Goal: Information Seeking & Learning: Check status

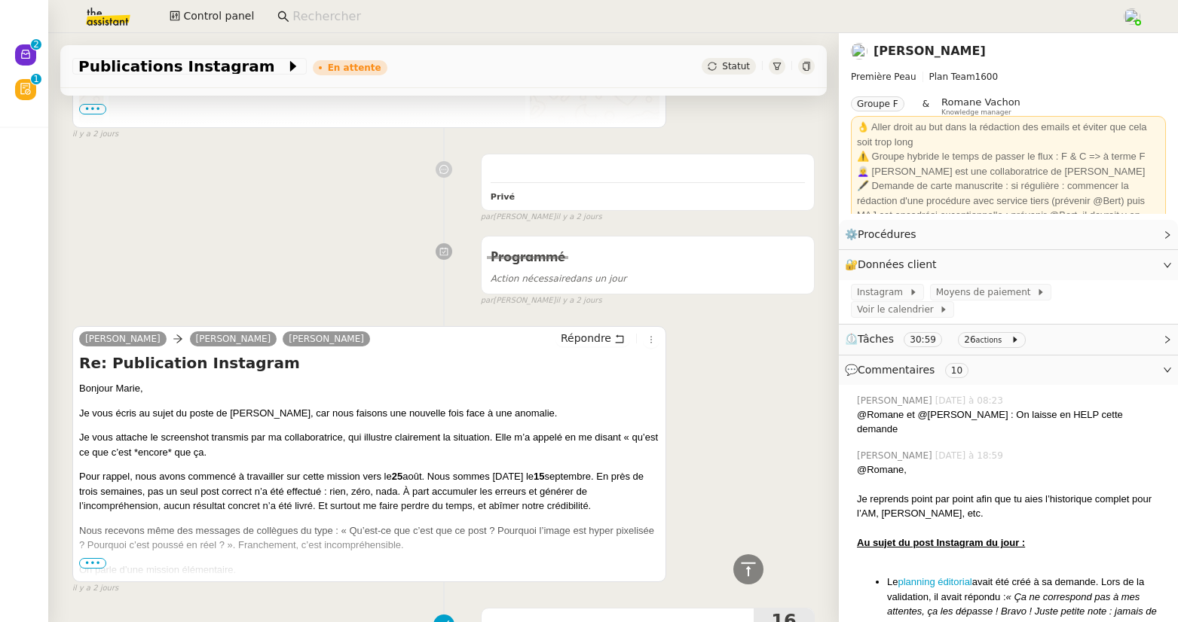
scroll to position [3173, 0]
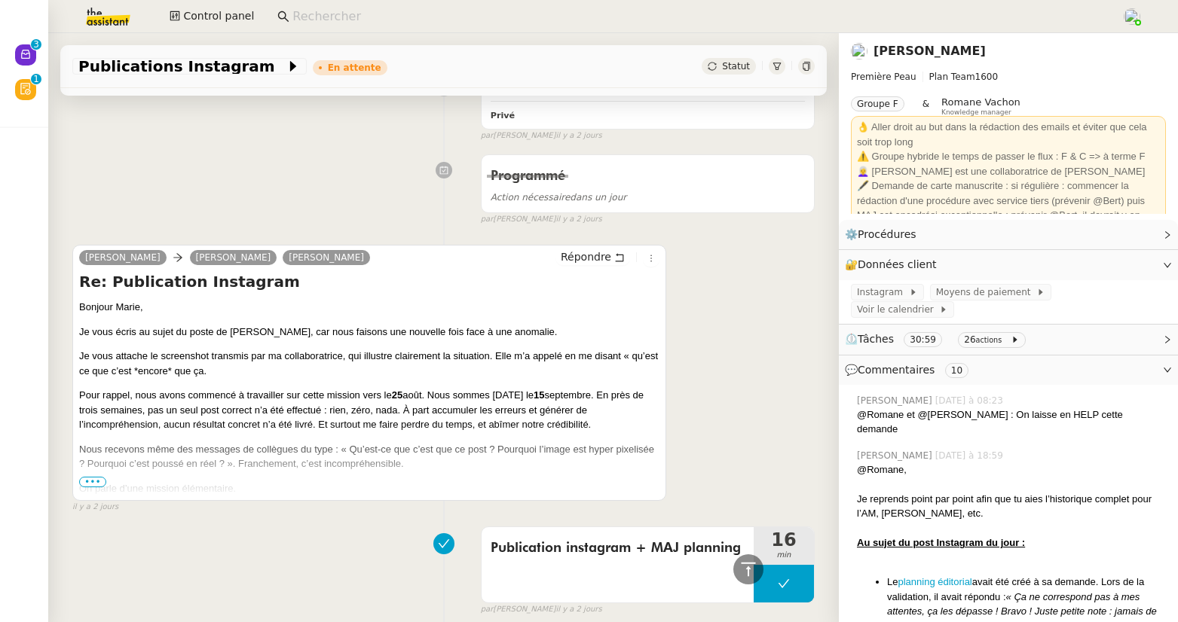
click at [97, 466] on span "•••" at bounding box center [92, 482] width 27 height 11
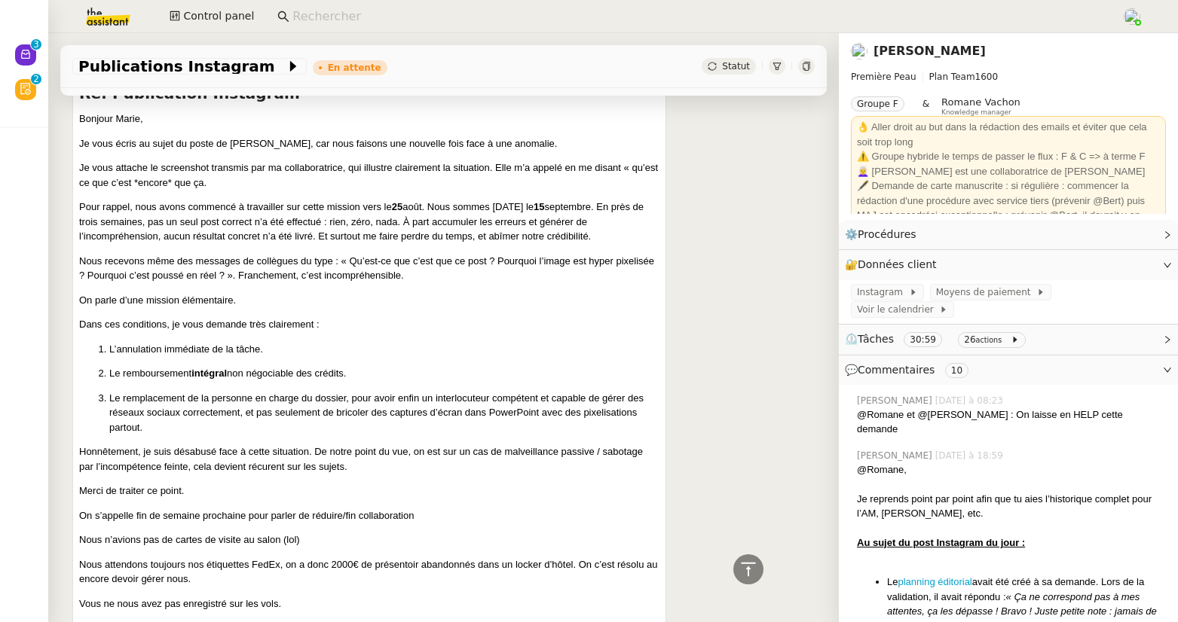
scroll to position [3487, 0]
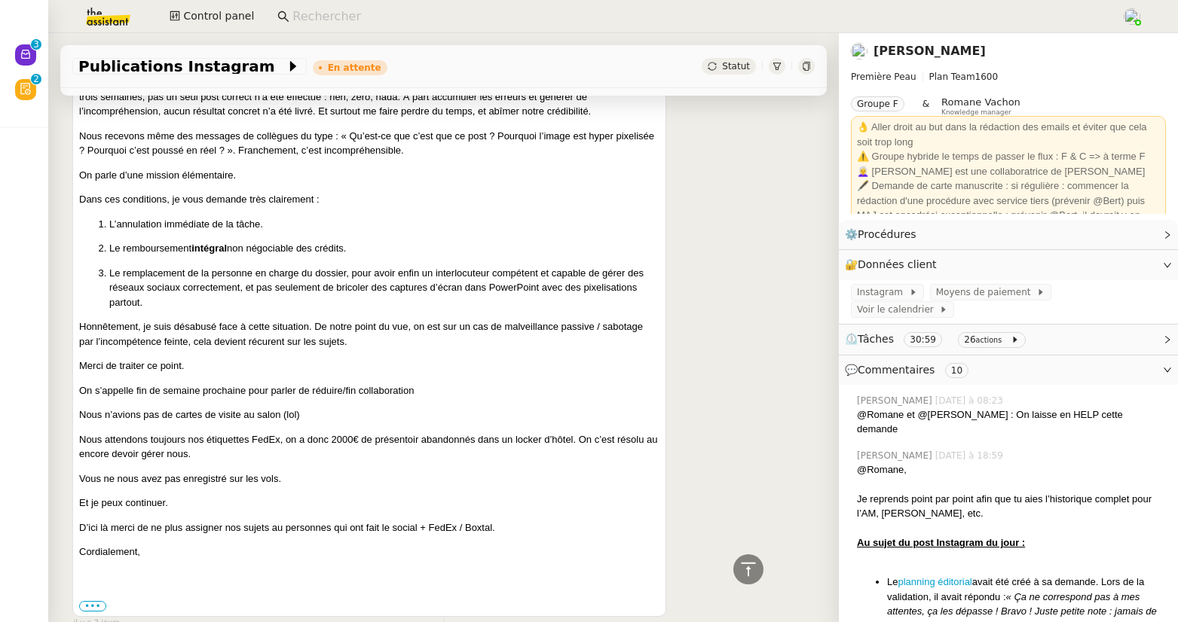
click at [1023, 331] on span "⏲️ Tâches 30:59 26 actions" at bounding box center [996, 339] width 303 height 17
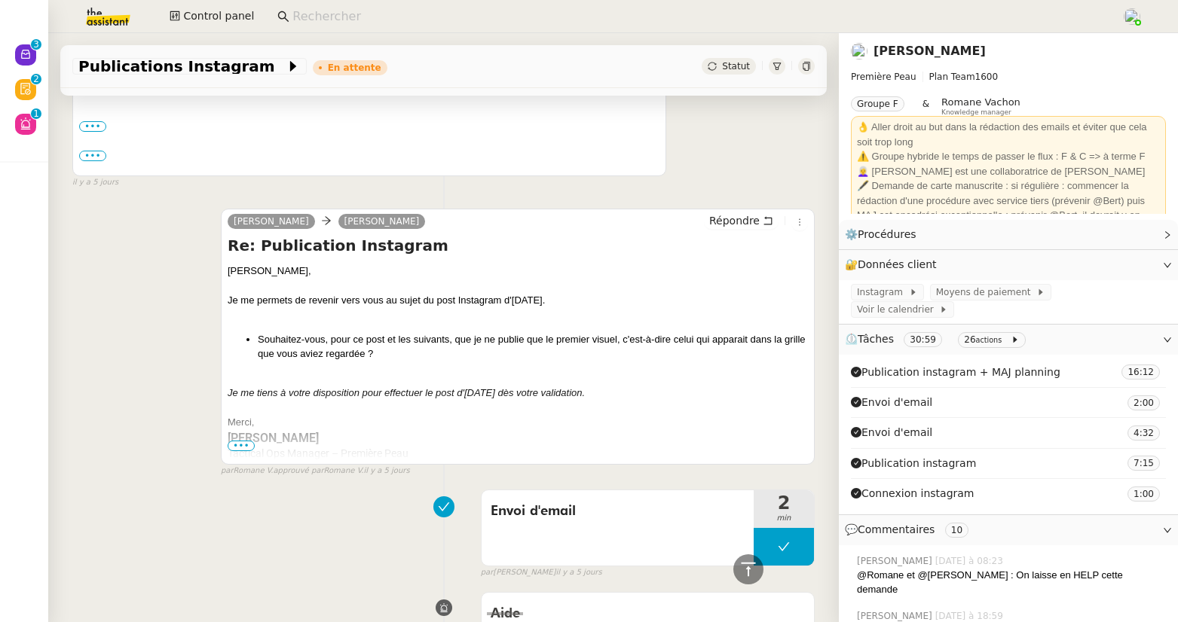
scroll to position [4755, 0]
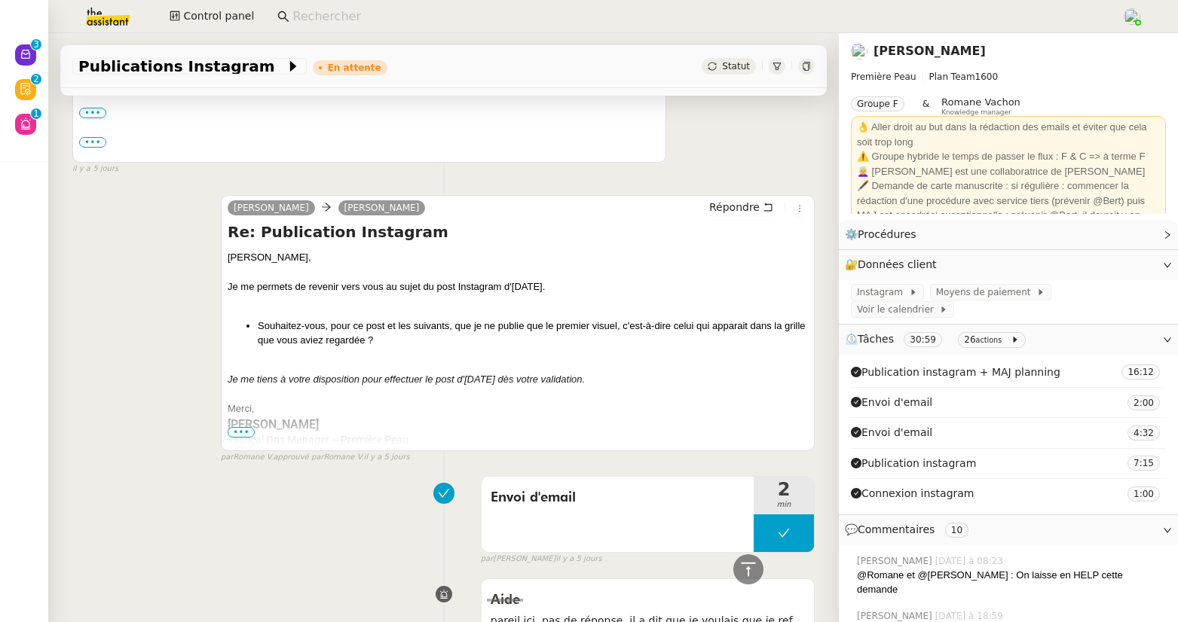
click at [244, 438] on span "•••" at bounding box center [241, 432] width 27 height 11
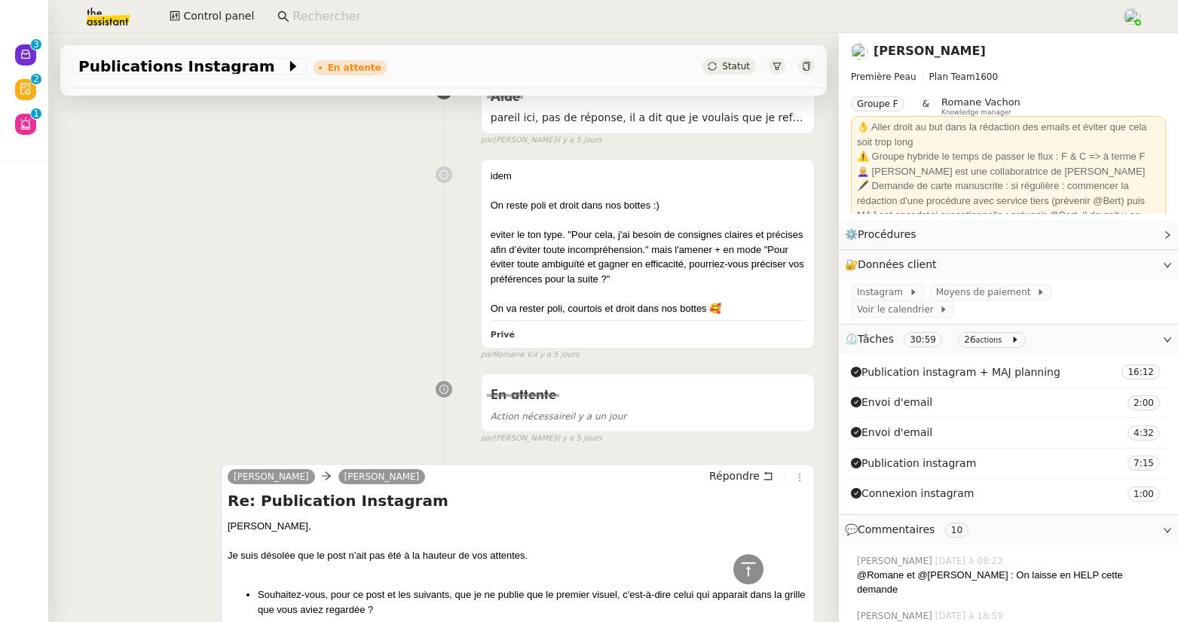
scroll to position [6861, 0]
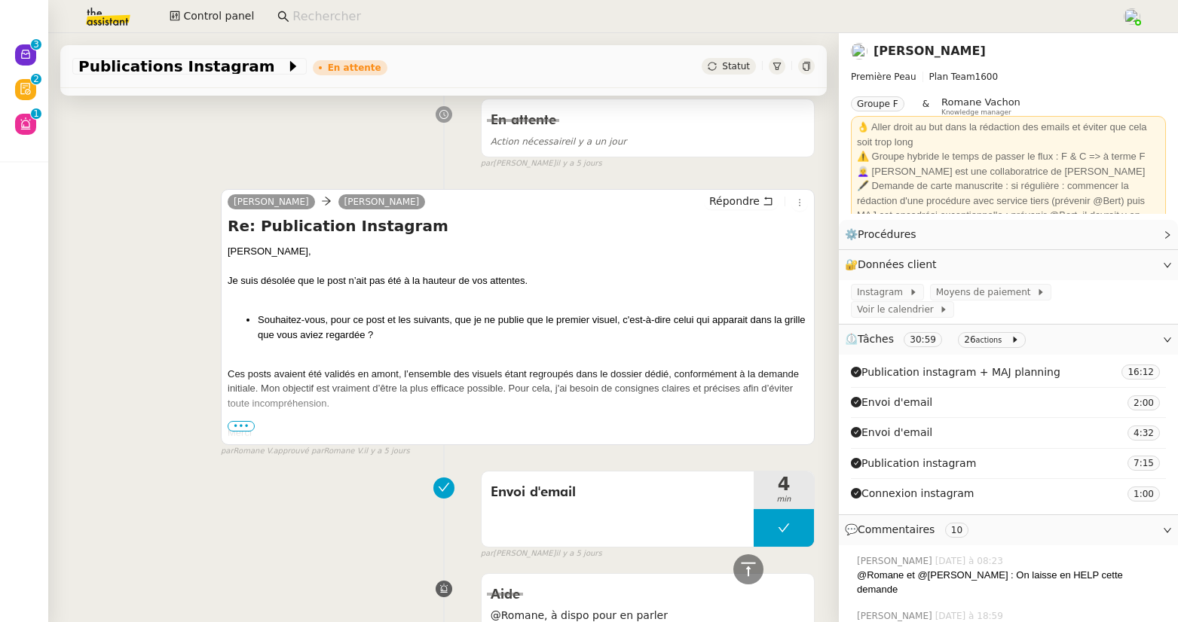
click at [240, 432] on span "•••" at bounding box center [241, 426] width 27 height 11
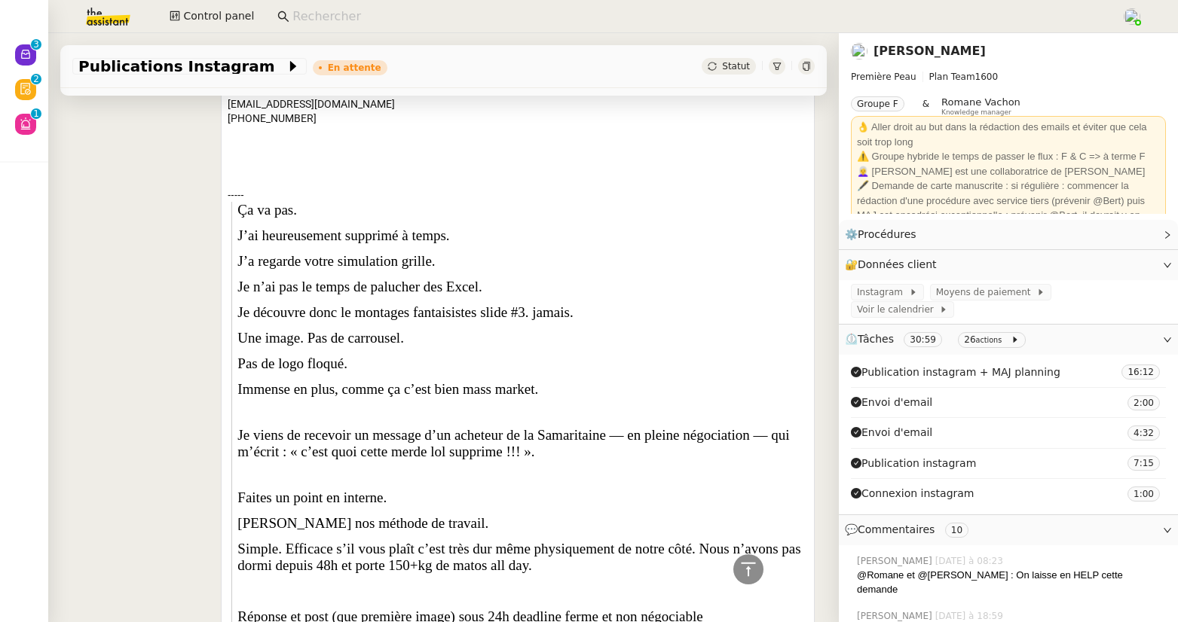
scroll to position [7403, 0]
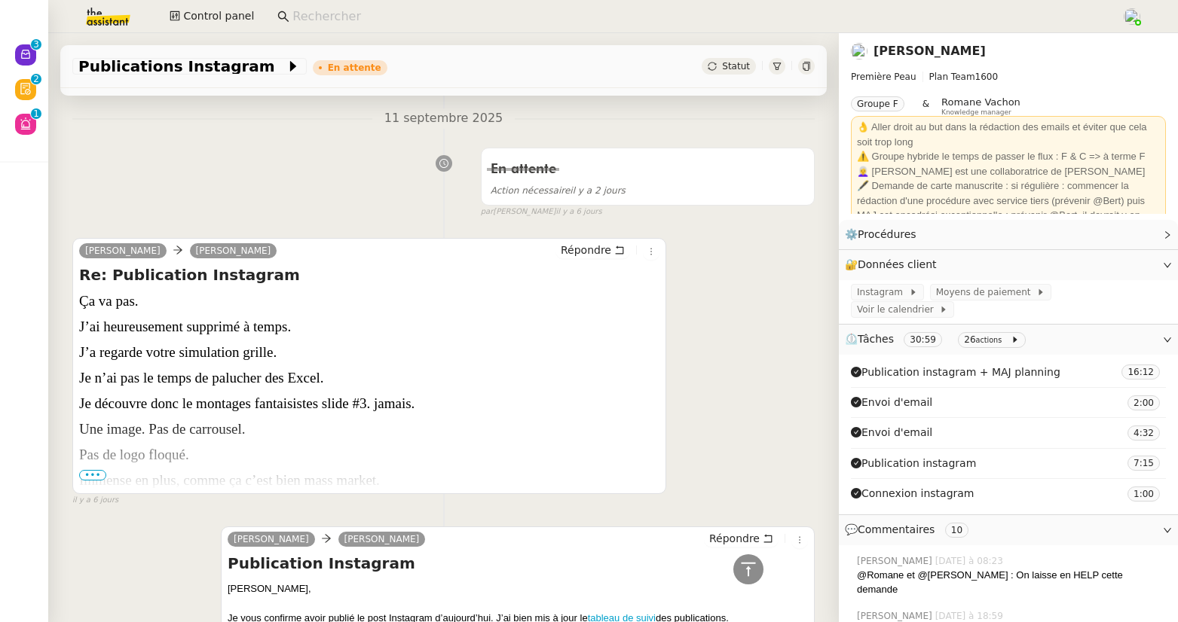
click at [98, 466] on span "•••" at bounding box center [92, 475] width 27 height 11
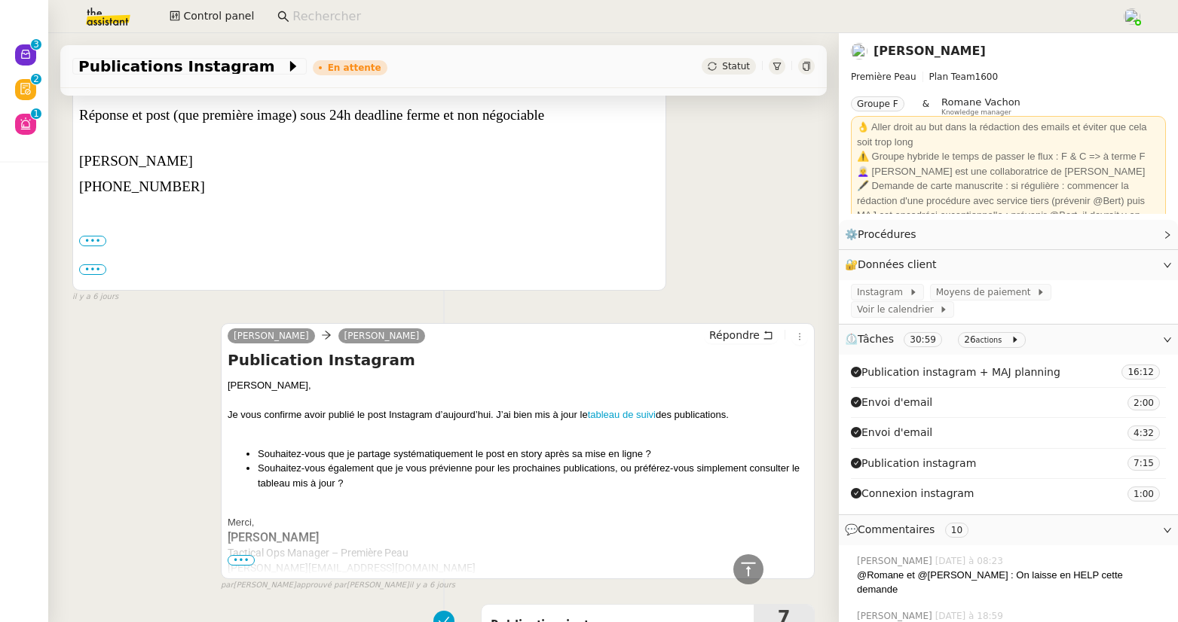
scroll to position [9431, 0]
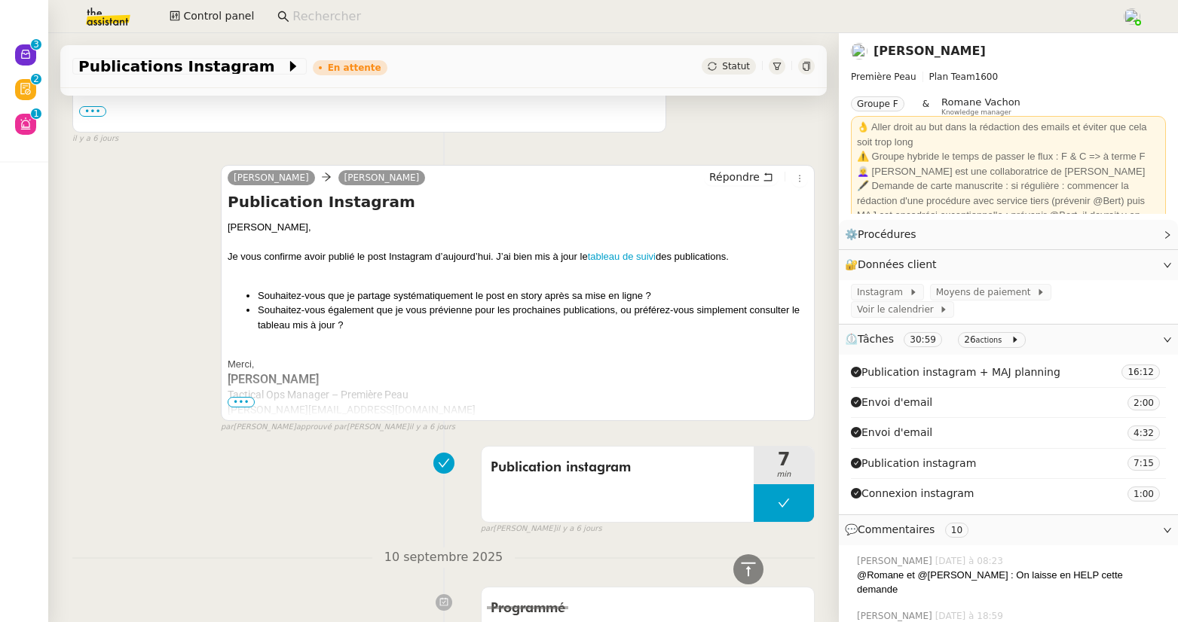
click at [242, 407] on span "•••" at bounding box center [241, 402] width 27 height 11
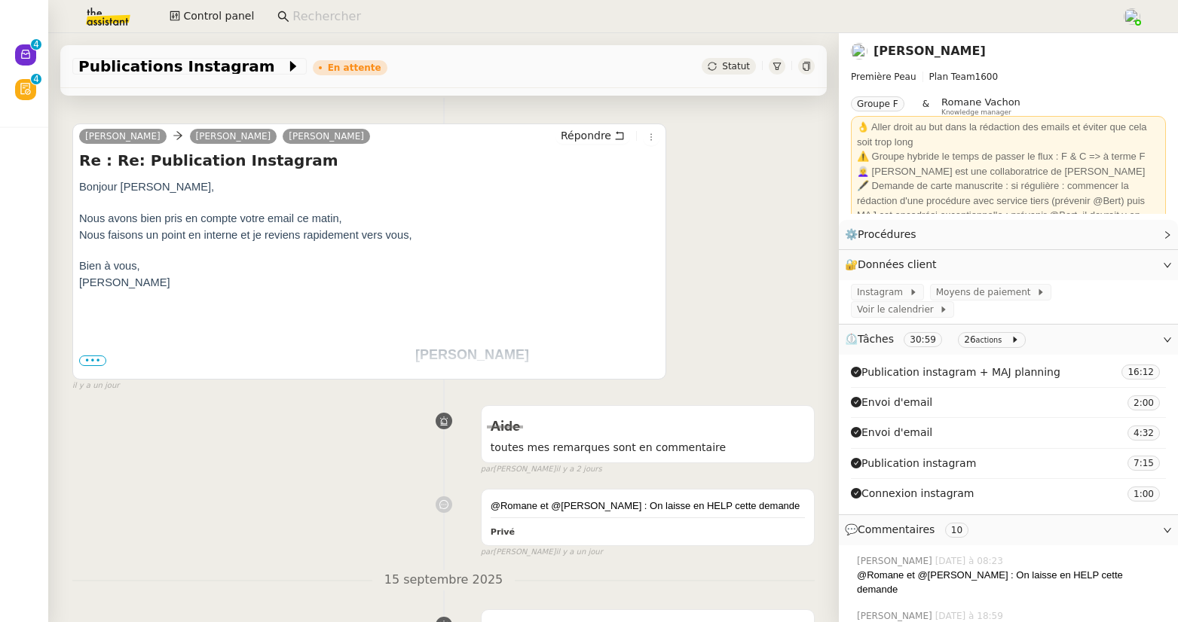
scroll to position [225, 0]
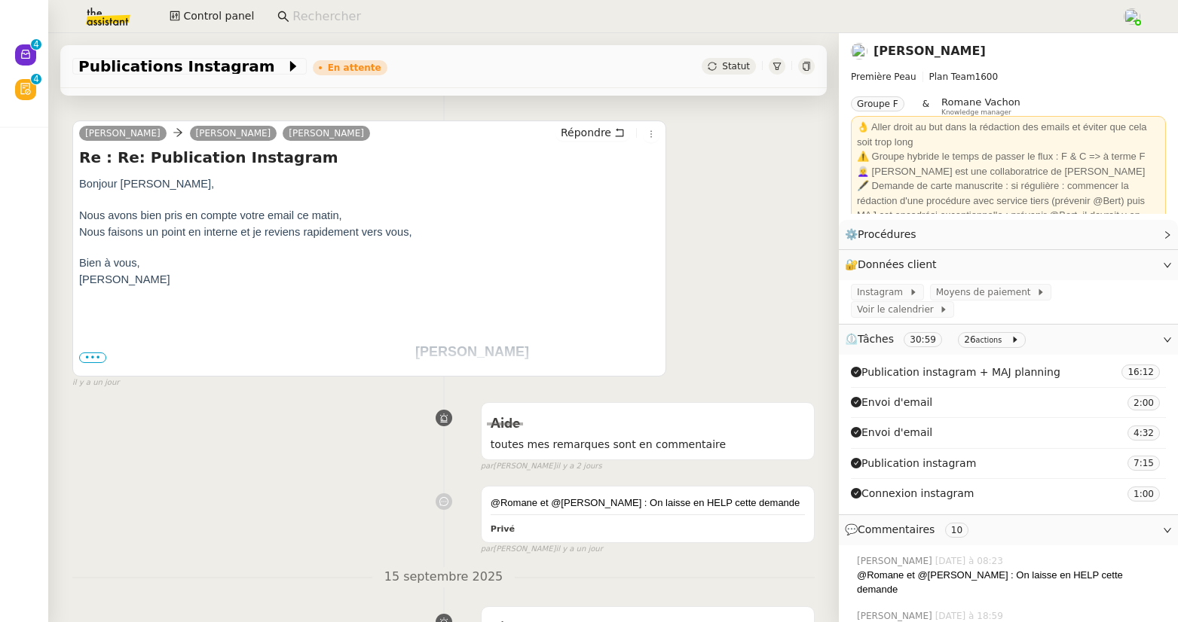
click at [96, 359] on span "•••" at bounding box center [92, 358] width 27 height 11
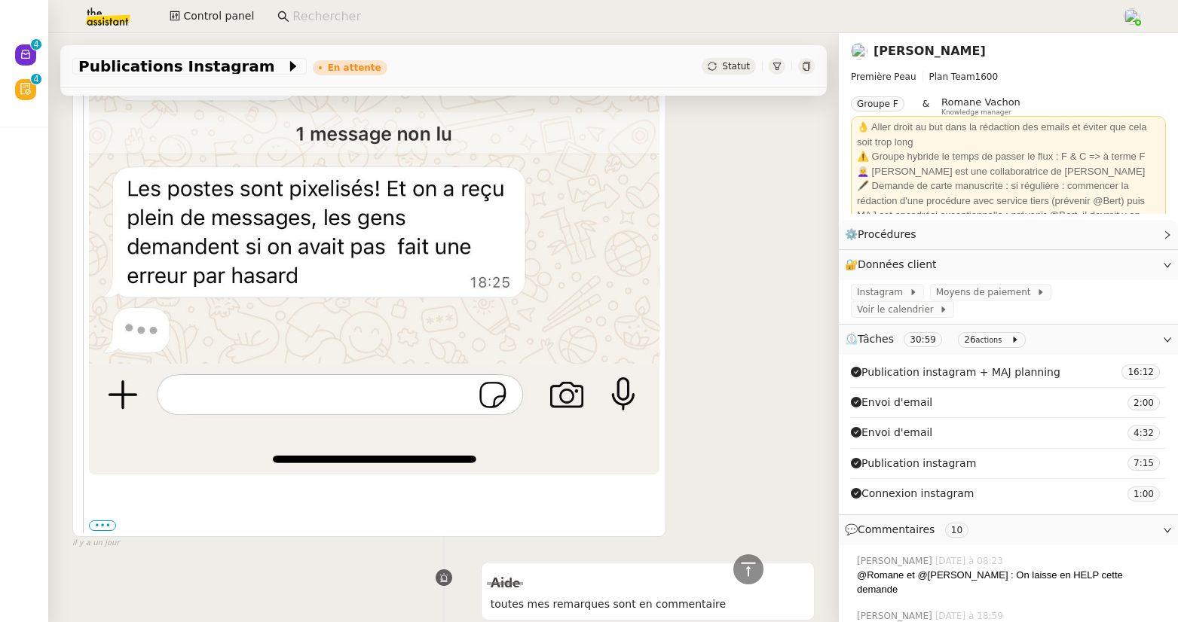
scroll to position [1299, 0]
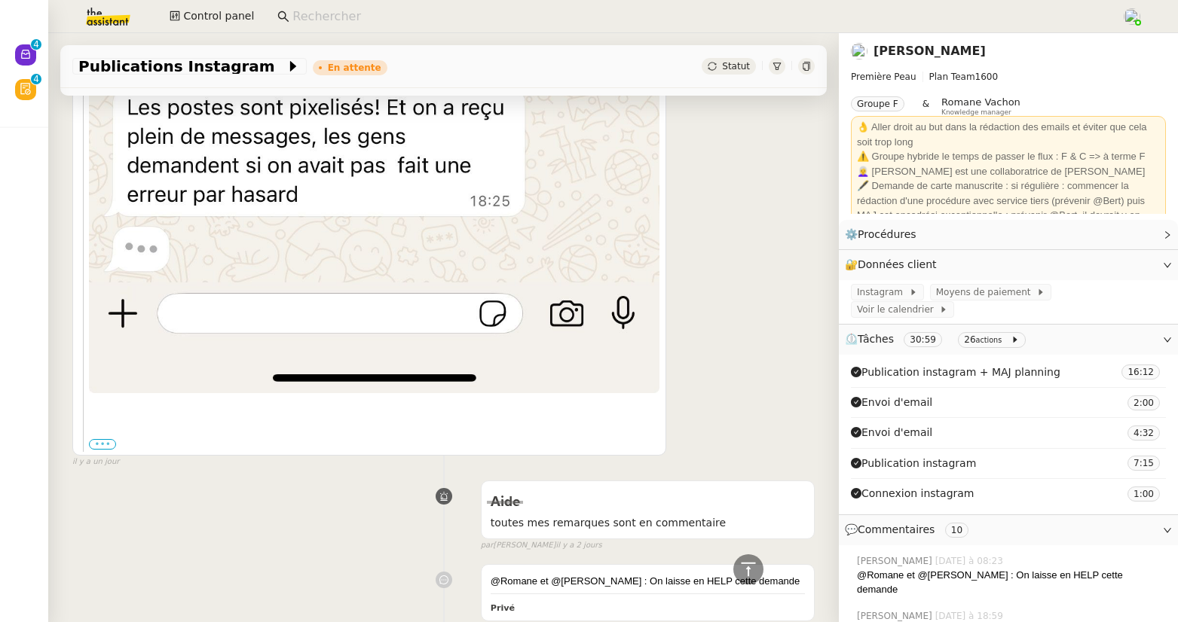
click at [112, 439] on label "•••" at bounding box center [102, 444] width 27 height 11
click at [0, 0] on input "•••" at bounding box center [0, 0] width 0 height 0
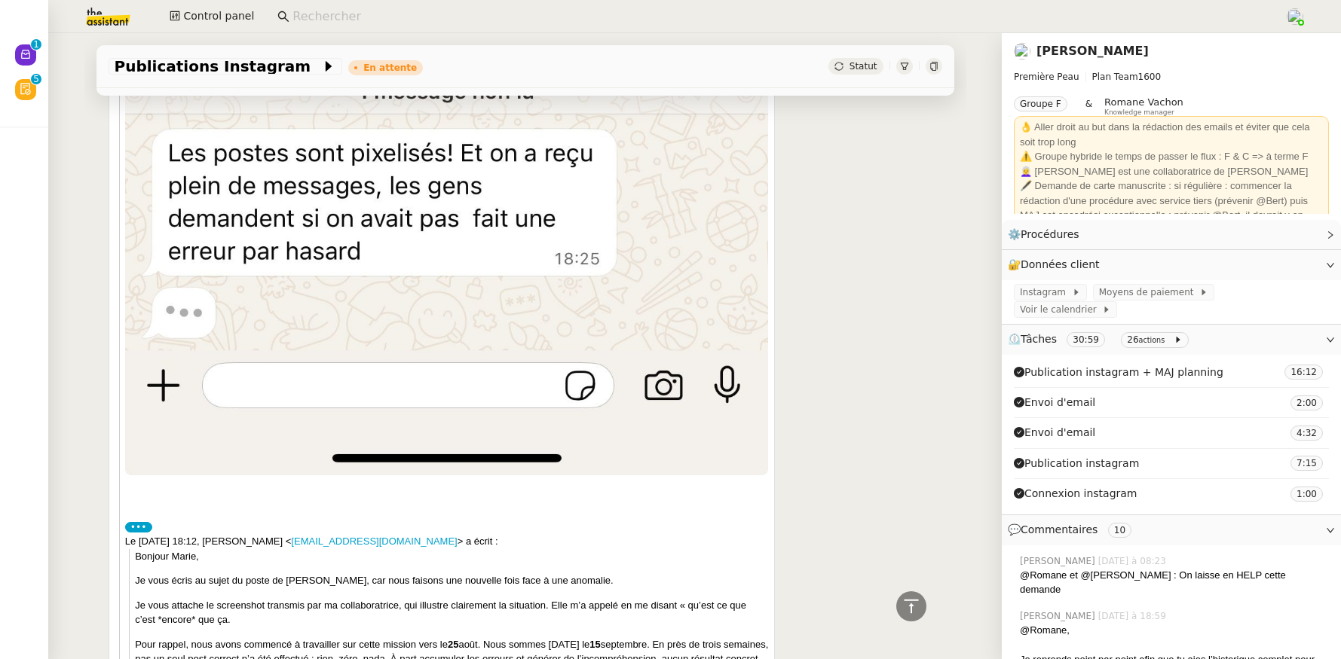
scroll to position [1648, 0]
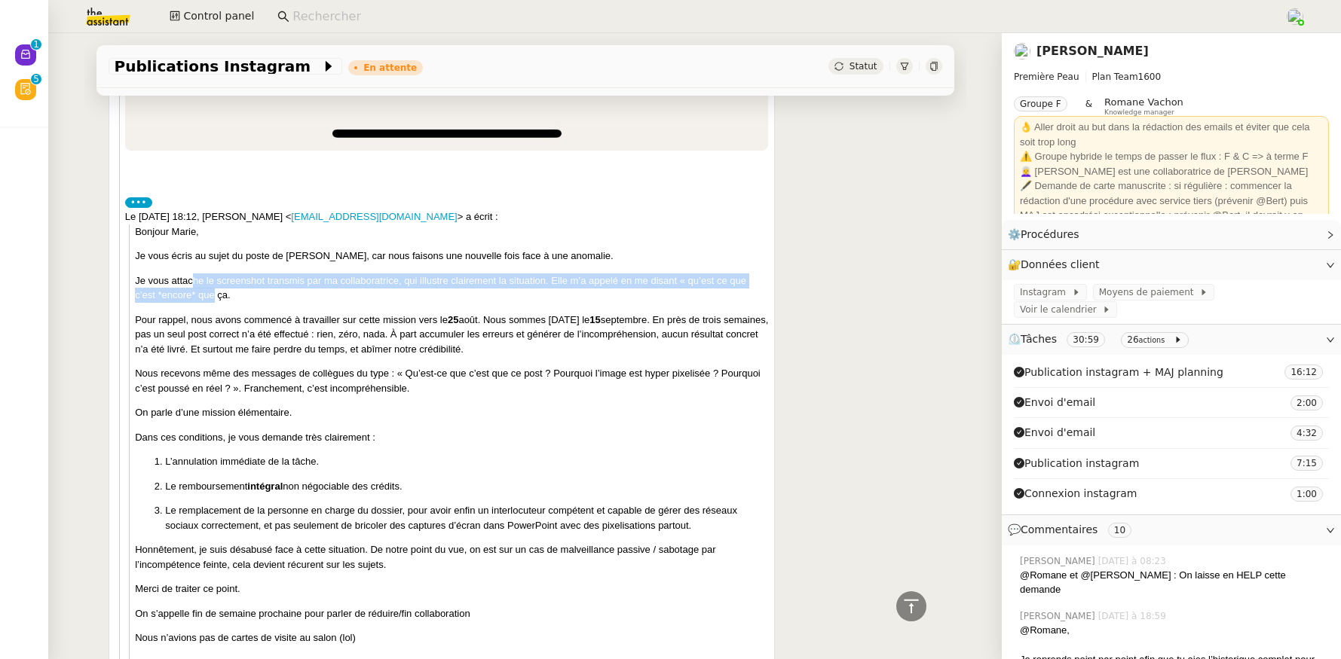
drag, startPoint x: 188, startPoint y: 271, endPoint x: 206, endPoint y: 295, distance: 31.2
click at [206, 295] on div "Bonjour Marie, Je vous écris au sujet du poste de Camille, car nous faisons une…" at bounding box center [451, 504] width 633 height 558
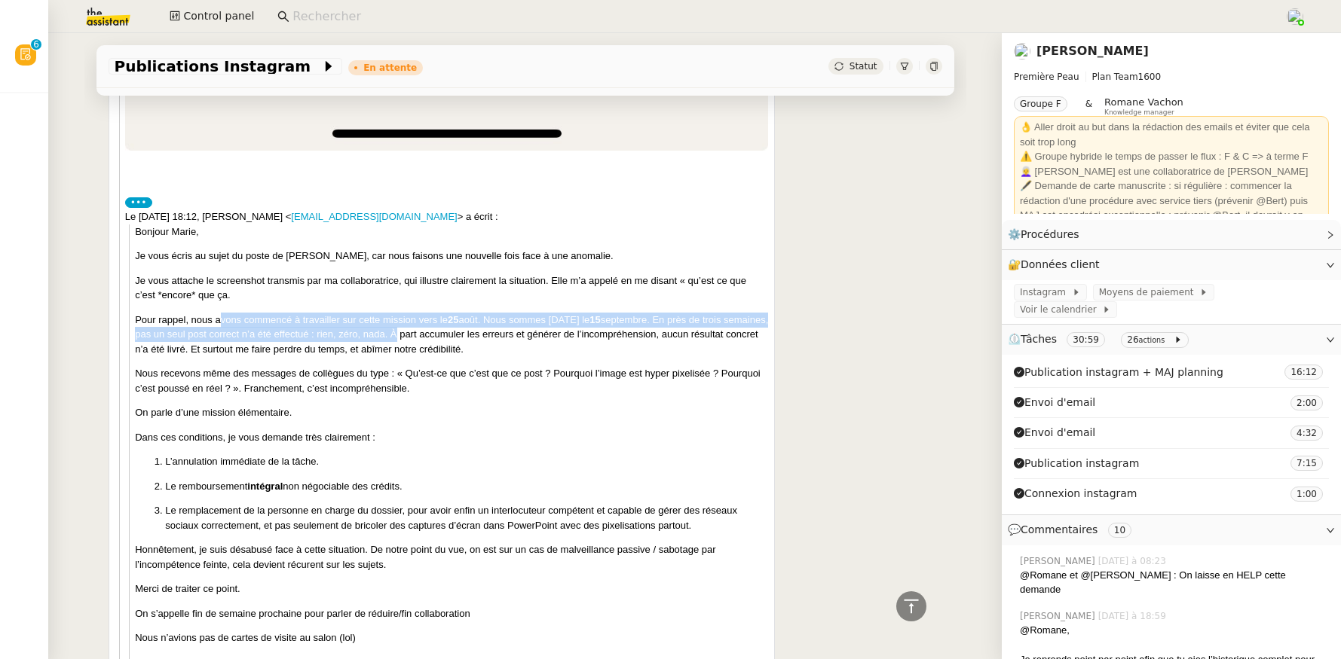
drag, startPoint x: 213, startPoint y: 310, endPoint x: 435, endPoint y: 322, distance: 222.6
click at [435, 322] on p "Pour rappel, nous avons commencé à travailler sur cette mission vers le 25 août…" at bounding box center [451, 335] width 633 height 44
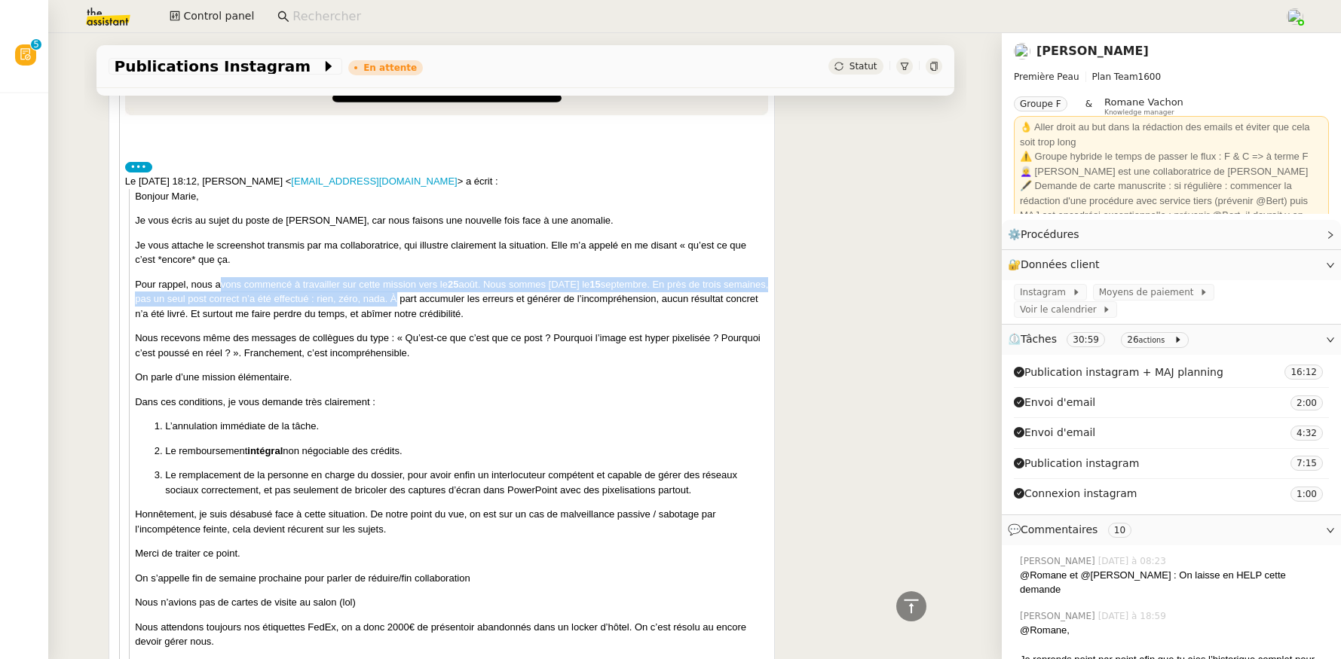
scroll to position [1685, 0]
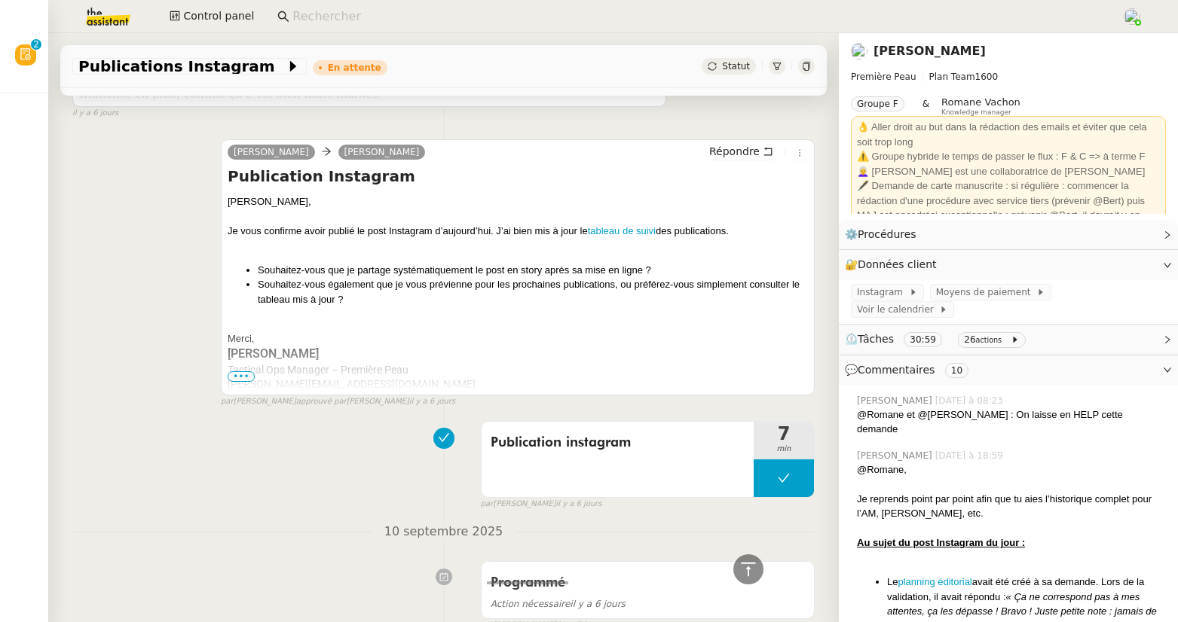
scroll to position [6427, 0]
click at [880, 51] on link "[PERSON_NAME]" at bounding box center [929, 51] width 112 height 14
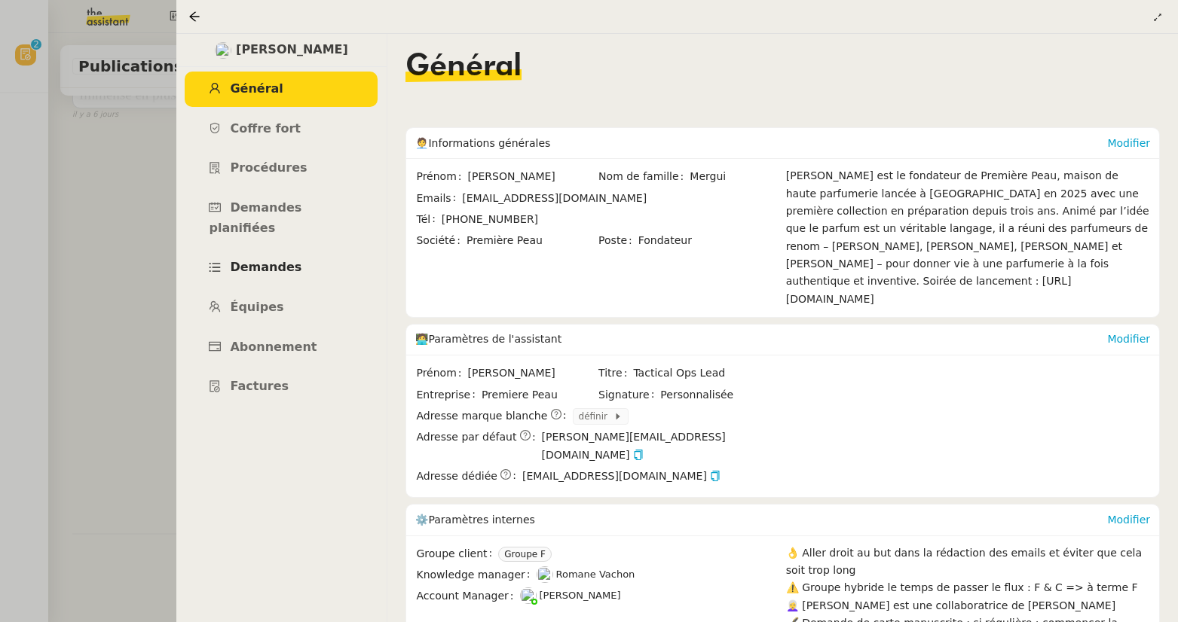
click at [262, 260] on span "Demandes" at bounding box center [266, 267] width 72 height 14
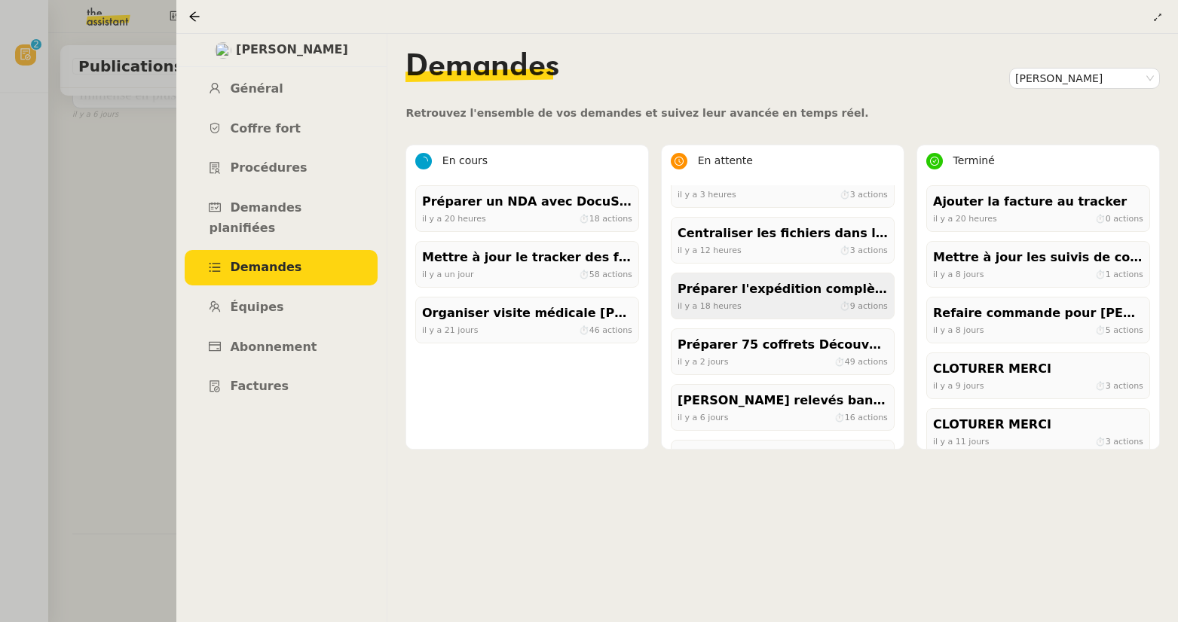
scroll to position [25, 0]
click at [105, 18] on div at bounding box center [589, 311] width 1178 height 622
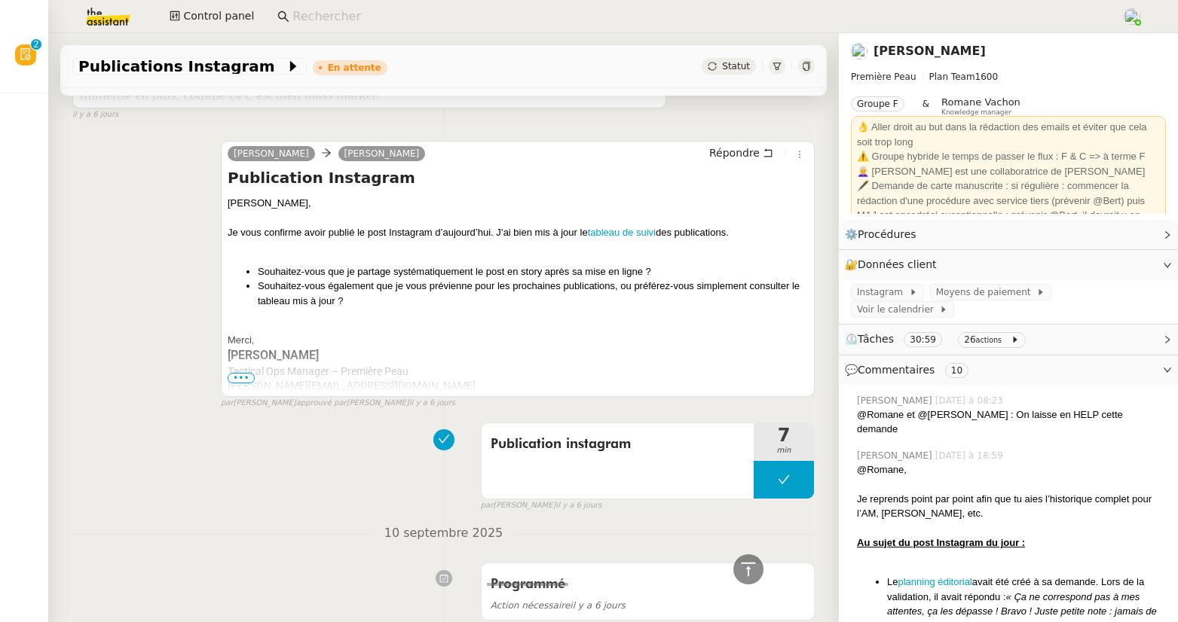
click at [102, 23] on img at bounding box center [96, 16] width 117 height 33
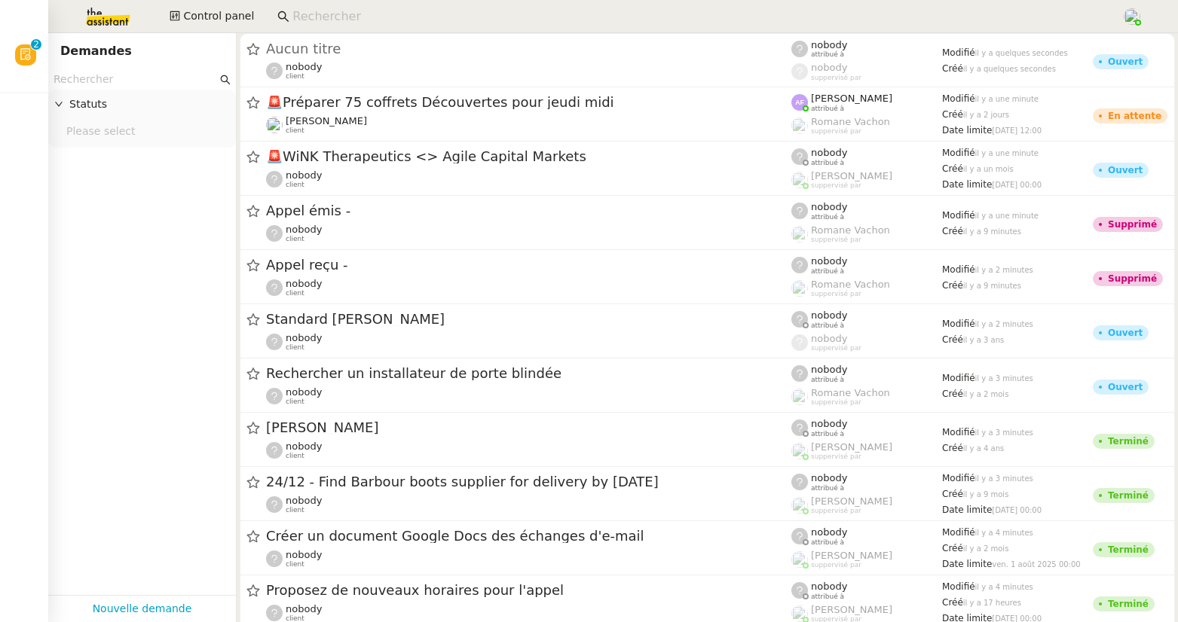
click at [109, 75] on input "text" at bounding box center [136, 79] width 164 height 17
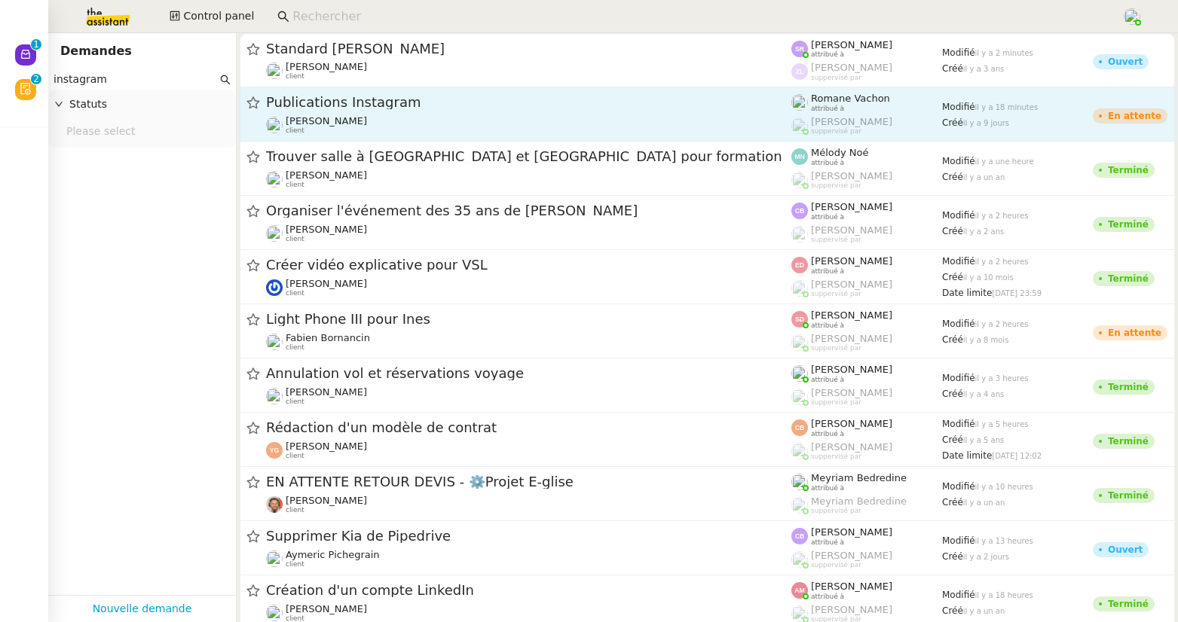
type input "instagram"
click at [318, 104] on span "Publications Instagram" at bounding box center [528, 103] width 525 height 14
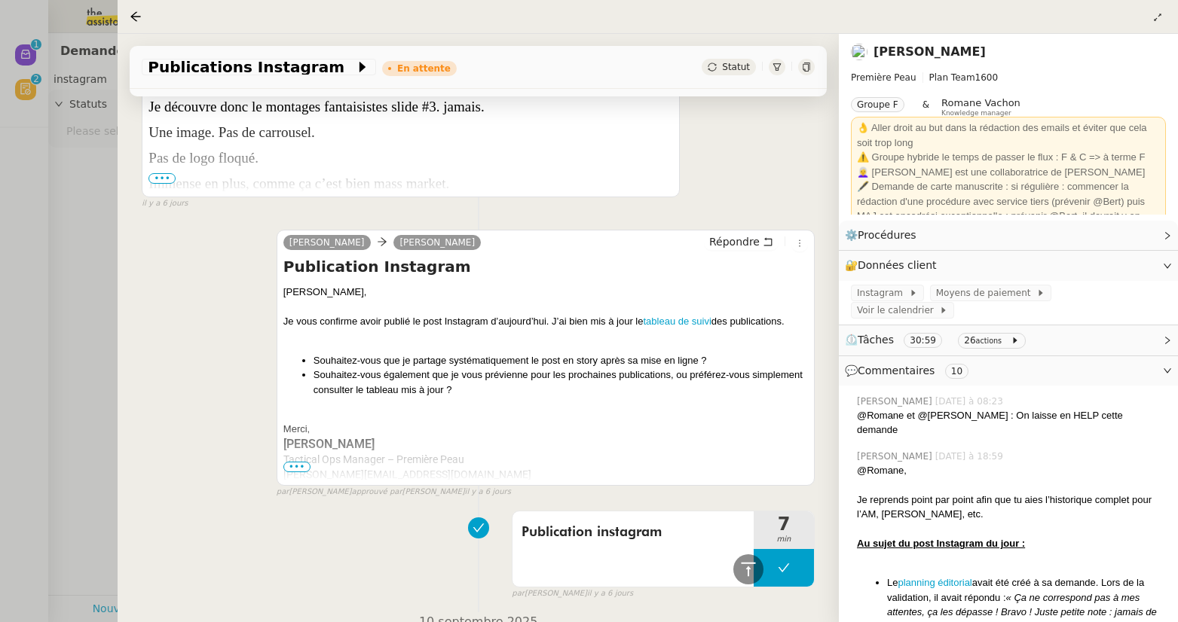
scroll to position [6182, 0]
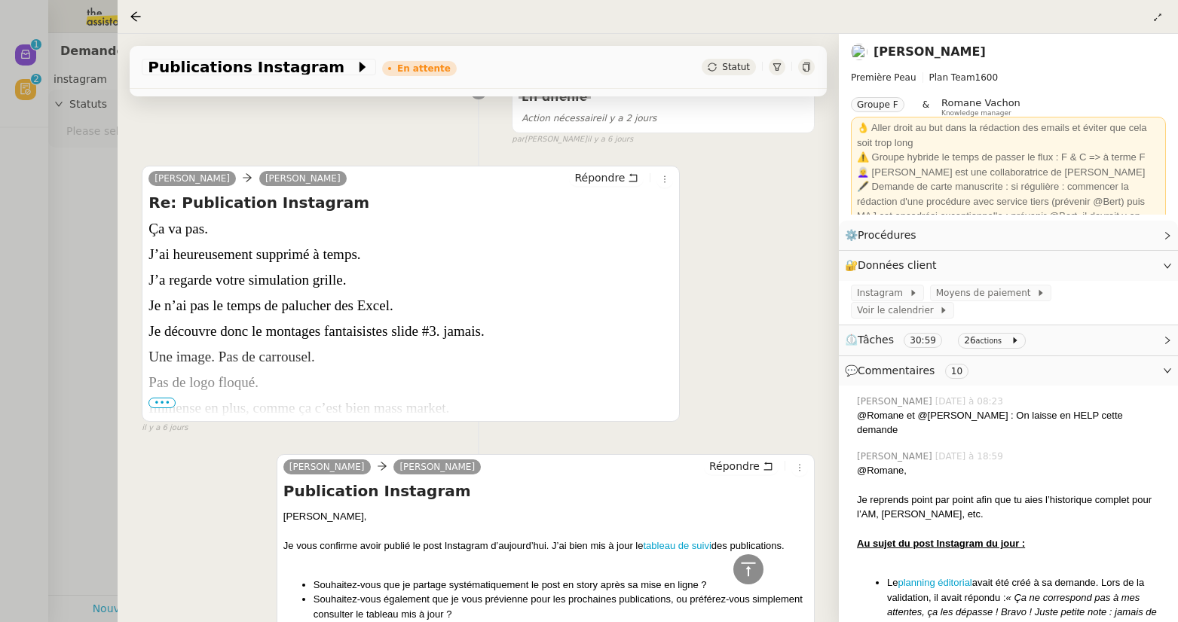
click at [173, 398] on span "•••" at bounding box center [161, 403] width 27 height 11
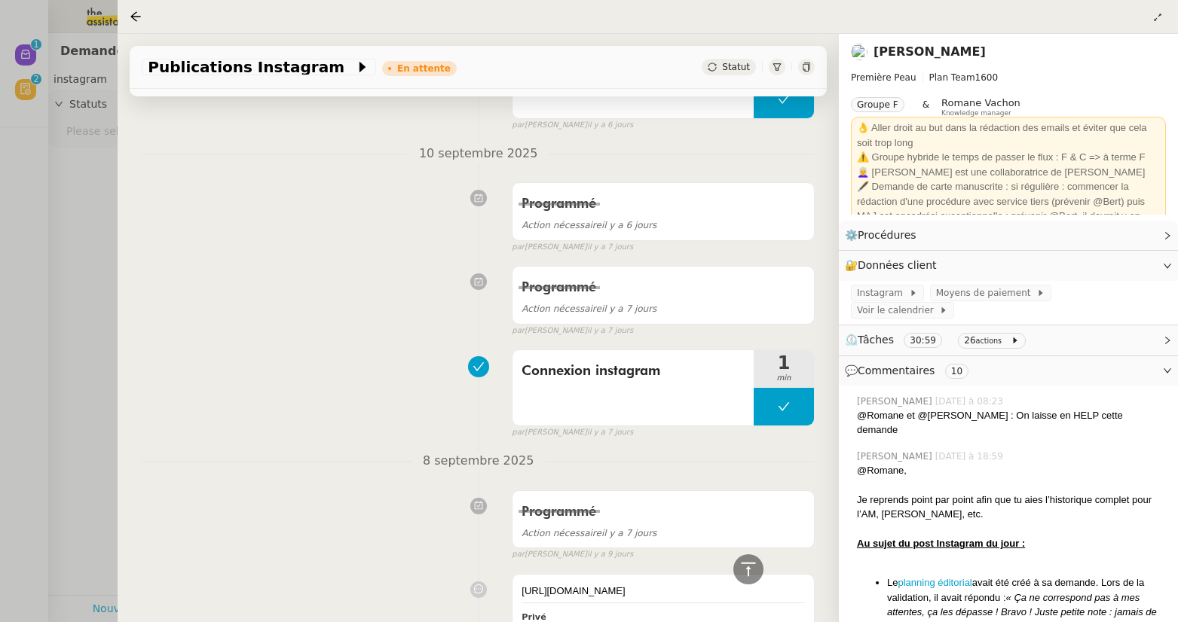
scroll to position [7356, 0]
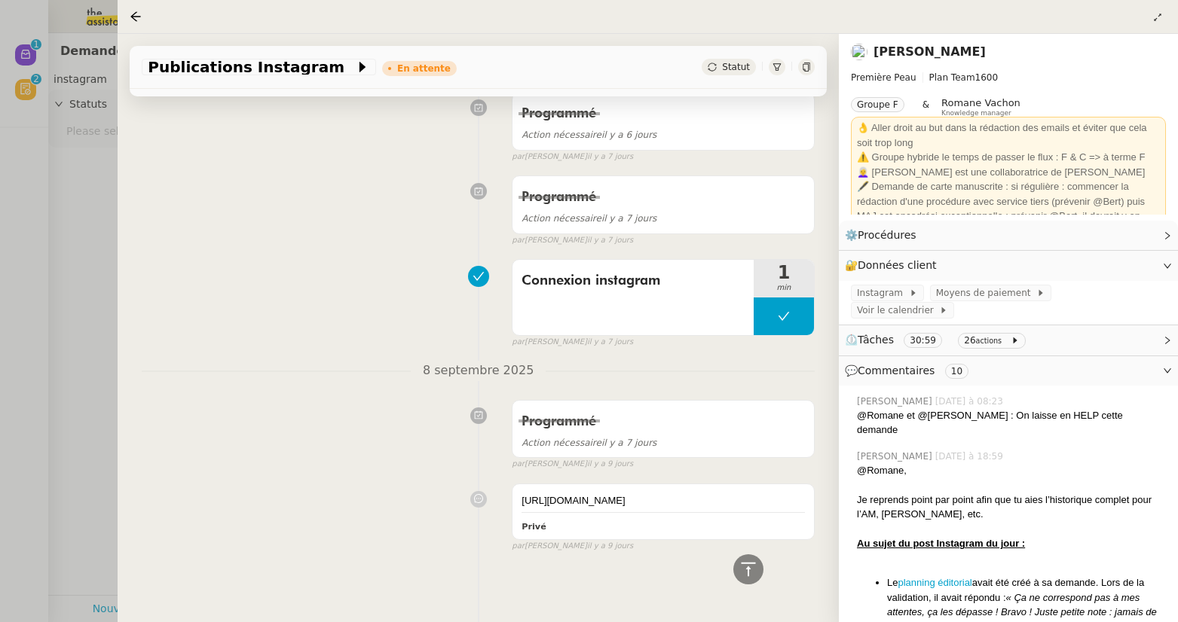
click at [922, 51] on link "[PERSON_NAME]" at bounding box center [929, 51] width 112 height 14
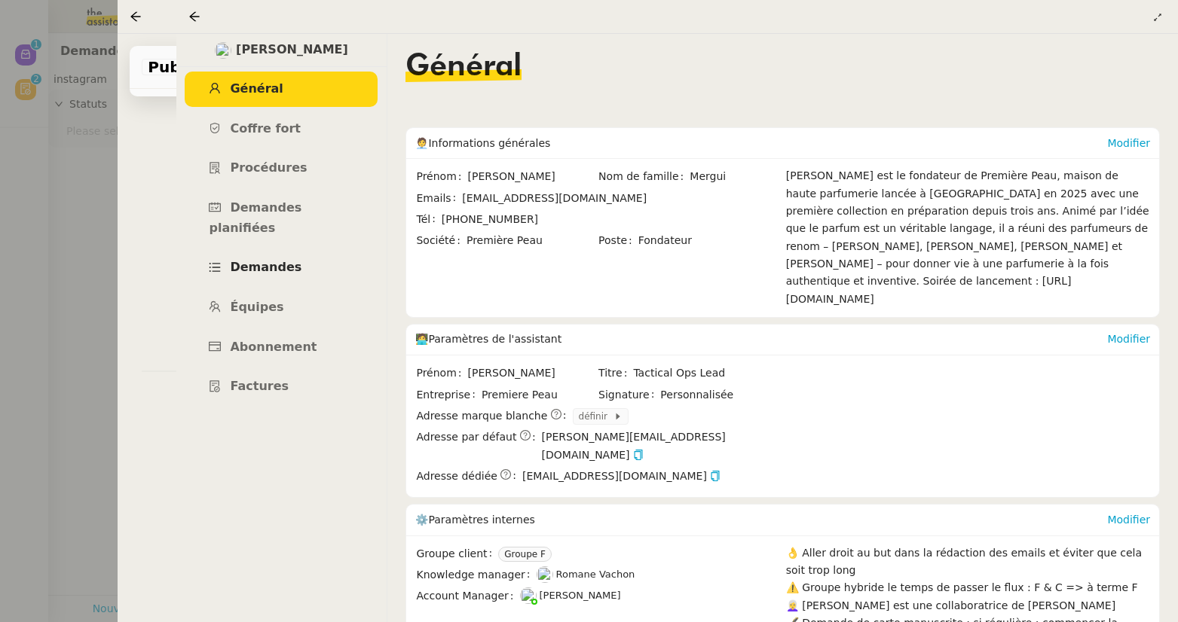
click at [270, 260] on span "Demandes" at bounding box center [266, 267] width 72 height 14
